Goal: Task Accomplishment & Management: Manage account settings

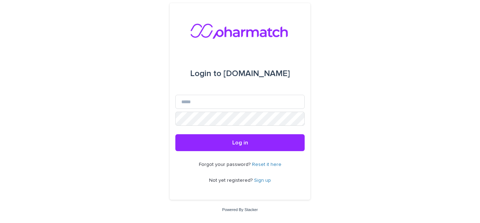
click at [267, 164] on link "Reset it here" at bounding box center [267, 164] width 30 height 5
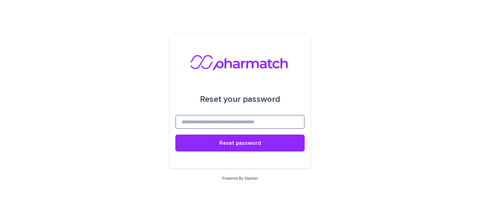
click at [251, 123] on input at bounding box center [239, 122] width 129 height 14
type input "**********"
click at [175, 134] on button "Reset password" at bounding box center [239, 142] width 129 height 17
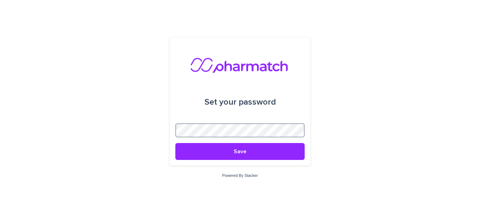
click at [156, 128] on div "Set your password Save Powered By Stacker" at bounding box center [240, 111] width 480 height 223
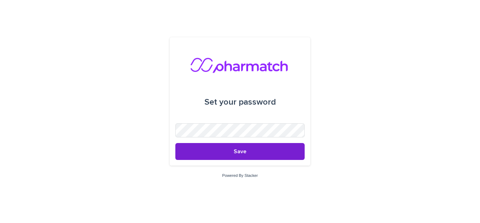
click at [200, 145] on button "Save" at bounding box center [239, 151] width 129 height 17
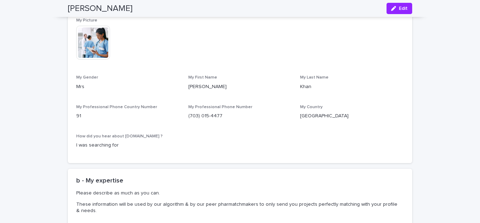
scroll to position [175, 0]
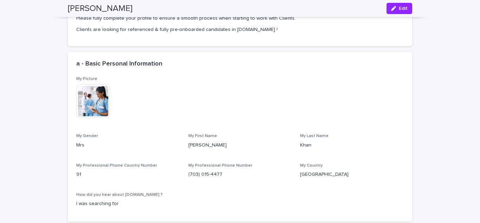
click at [94, 106] on img at bounding box center [93, 101] width 34 height 34
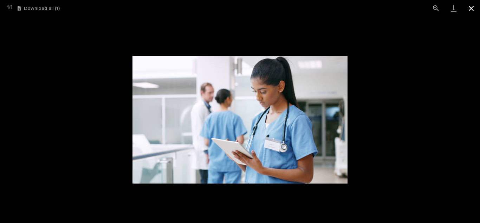
click at [470, 8] on button "Close gallery" at bounding box center [472, 8] width 18 height 17
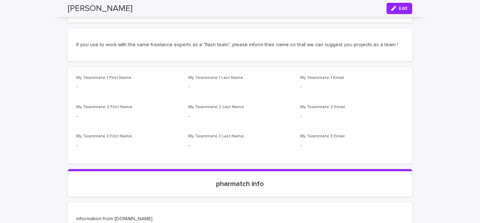
scroll to position [2110, 0]
